Goal: Task Accomplishment & Management: Manage account settings

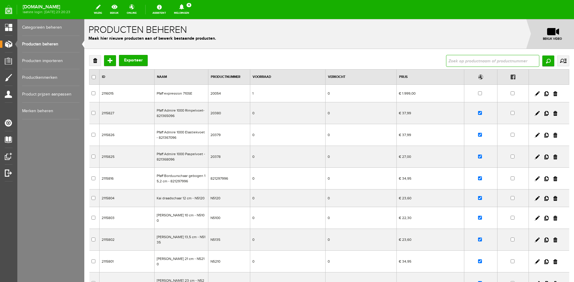
click at [460, 60] on input "text" at bounding box center [492, 61] width 93 height 12
click at [448, 60] on input "text" at bounding box center [492, 61] width 93 height 12
type input "10944"
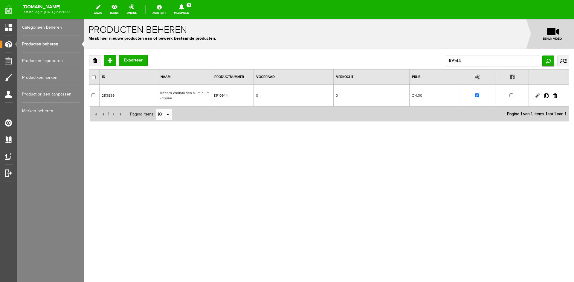
click at [536, 95] on link at bounding box center [537, 96] width 5 height 5
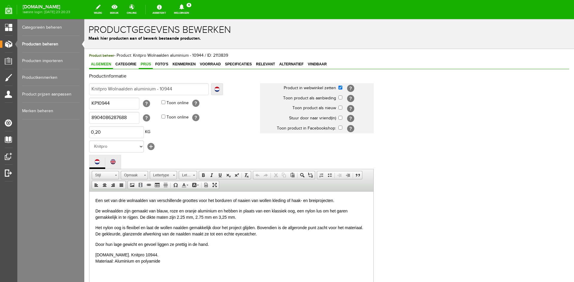
click at [147, 64] on span "Prijs" at bounding box center [146, 64] width 14 height 4
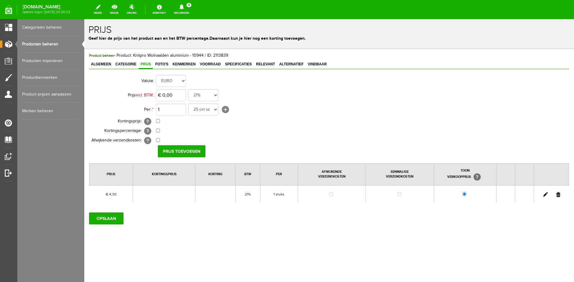
click at [546, 195] on link at bounding box center [545, 195] width 5 height 5
click at [173, 94] on input "4,3" at bounding box center [171, 95] width 30 height 12
type input "€ 2,95"
click at [174, 152] on input "[PERSON_NAME]" at bounding box center [179, 152] width 43 height 12
click at [106, 219] on input "OPSLAAN" at bounding box center [106, 219] width 34 height 12
